Goal: Information Seeking & Learning: Learn about a topic

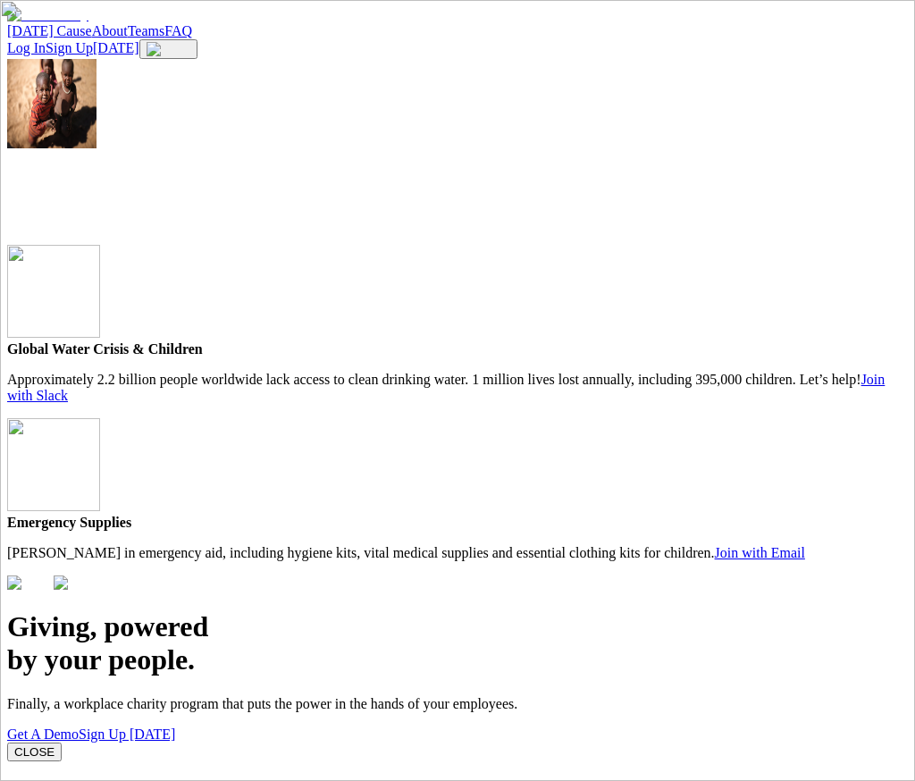
click at [62, 742] on button "CLOSE" at bounding box center [34, 751] width 54 height 19
click at [672, 245] on div at bounding box center [457, 245] width 901 height 0
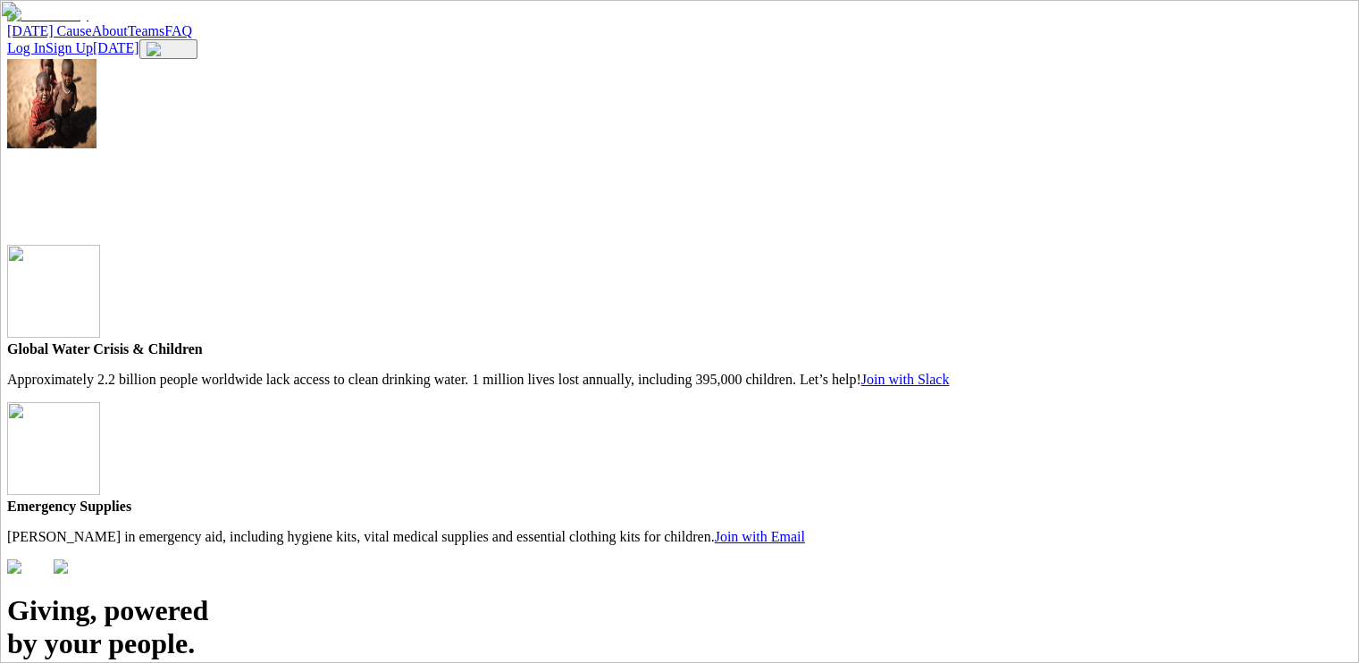
click at [92, 38] on link "[DATE] Cause" at bounding box center [49, 30] width 85 height 15
